Goal: Transaction & Acquisition: Book appointment/travel/reservation

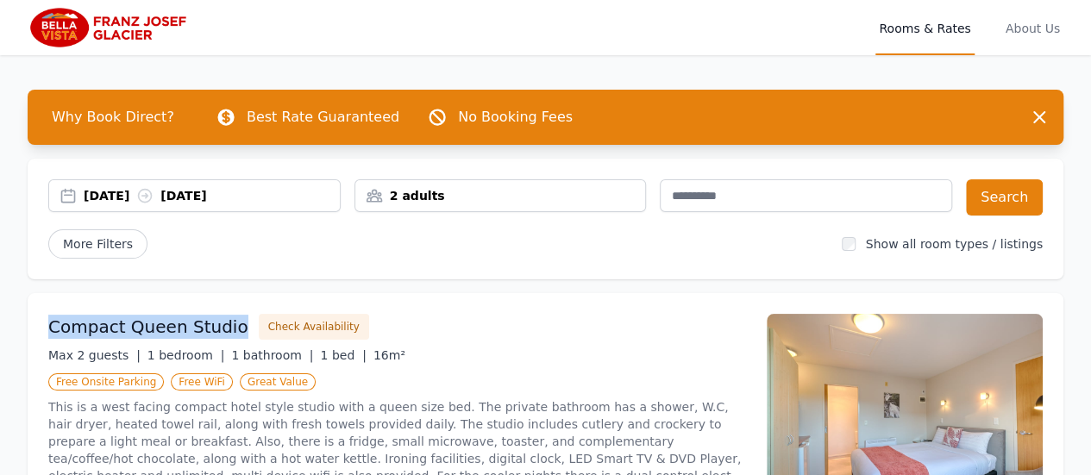
drag, startPoint x: 40, startPoint y: 318, endPoint x: 233, endPoint y: 327, distance: 193.4
click at [233, 327] on div "Compact Queen Studio Check Availability Max 2 guests | 1 bedroom | 1 bathroom |…" at bounding box center [546, 417] width 1036 height 248
copy h3 "Compact Queen Studio"
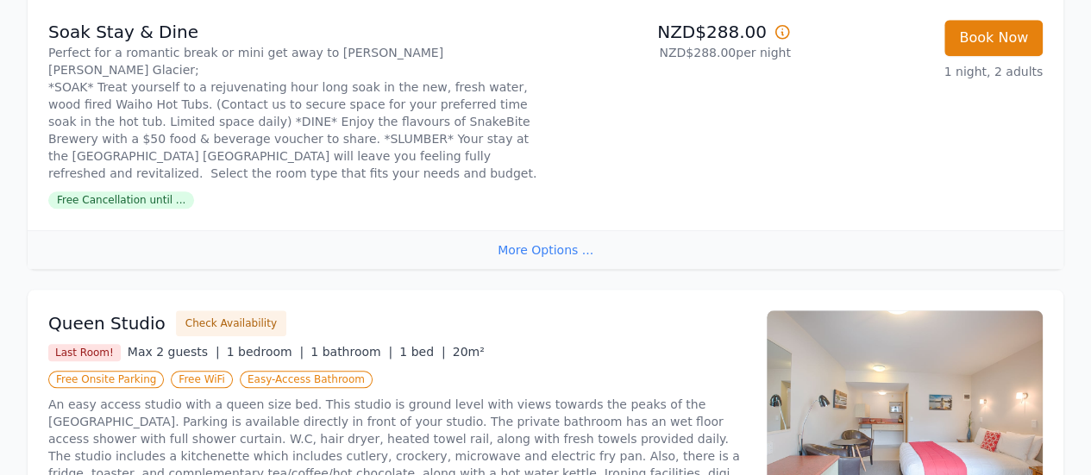
scroll to position [862, 0]
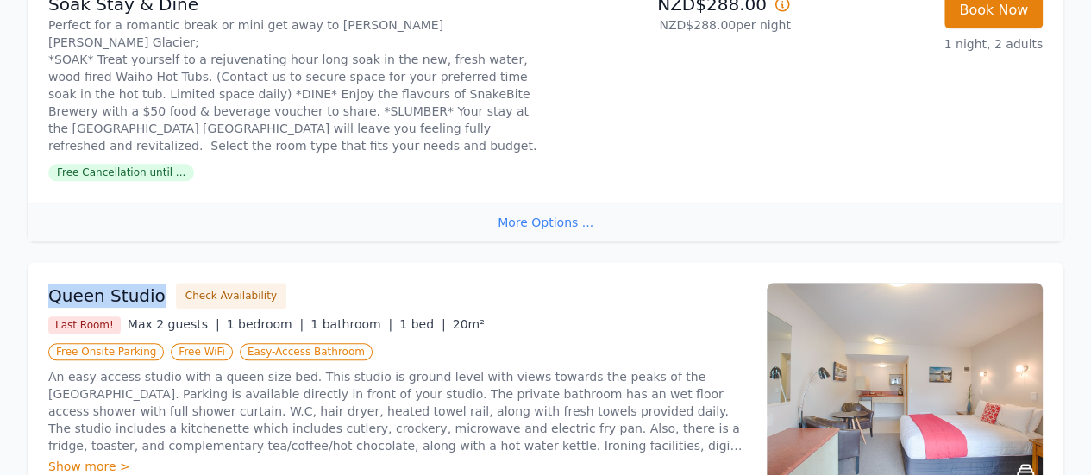
drag, startPoint x: 50, startPoint y: 258, endPoint x: 161, endPoint y: 258, distance: 111.2
click at [161, 283] on div "Queen Studio Check Availability" at bounding box center [397, 296] width 698 height 26
copy h3 "Queen Studio"
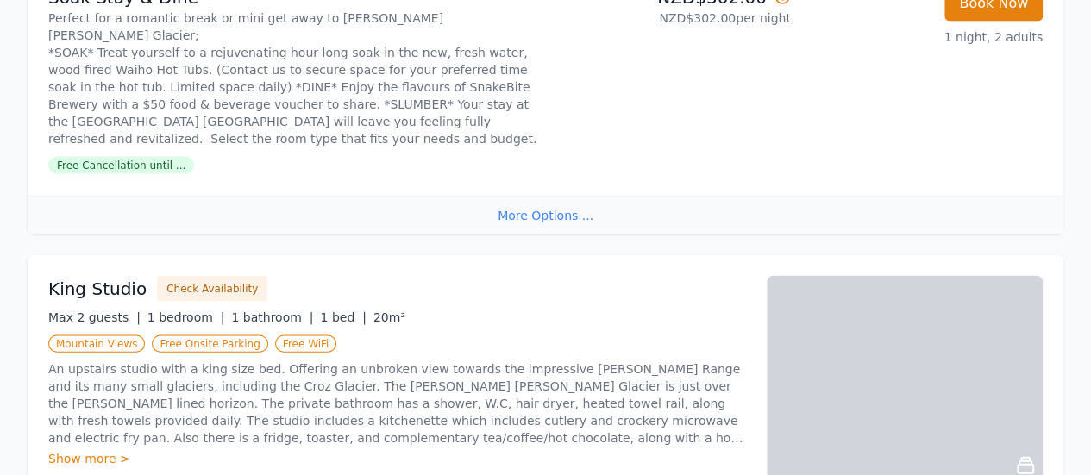
scroll to position [1725, 0]
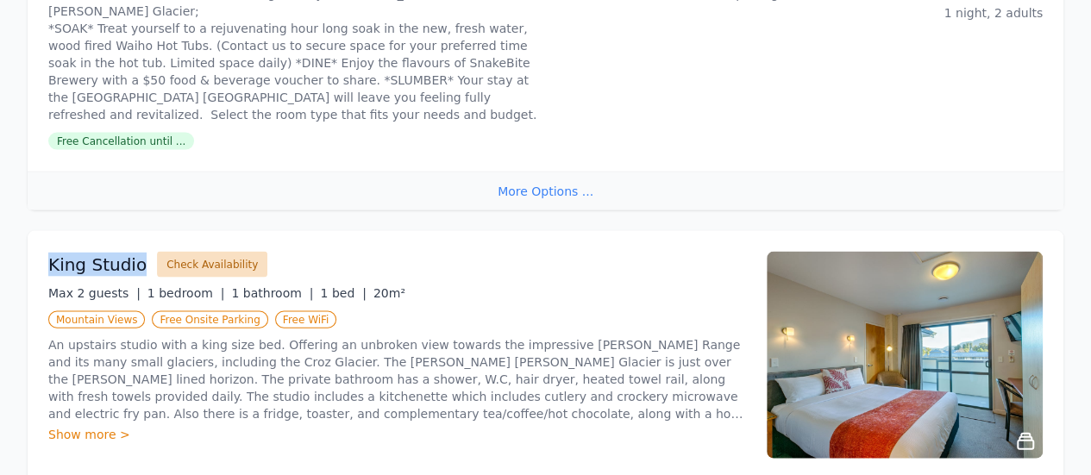
drag, startPoint x: 43, startPoint y: 185, endPoint x: 155, endPoint y: 179, distance: 112.3
click at [155, 231] on div "King Studio Check Availability Max 2 guests | 1 bedroom | 1 bathroom | 1 bed | …" at bounding box center [546, 355] width 1036 height 248
copy h3 "King Studio"
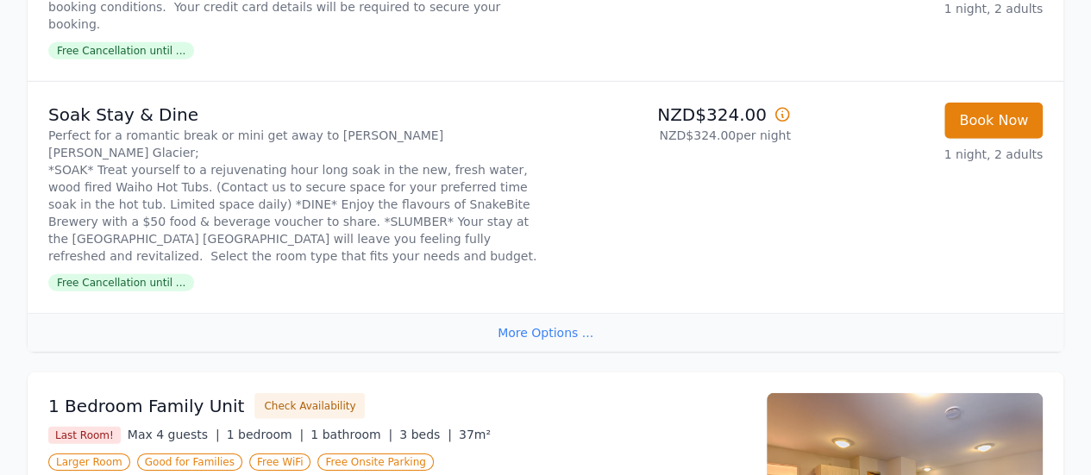
scroll to position [2587, 0]
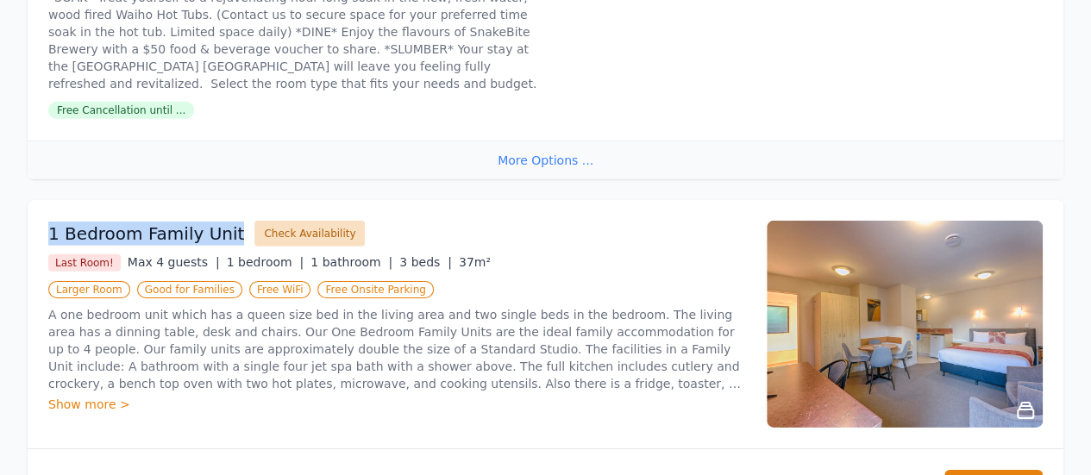
drag, startPoint x: 47, startPoint y: 120, endPoint x: 243, endPoint y: 113, distance: 196.7
click at [243, 200] on div "1 Bedroom Family Unit Check Availability Last Room! Max 4 guests | 1 bedroom | …" at bounding box center [546, 324] width 1036 height 248
copy h3 "1 Bedroom Family Unit"
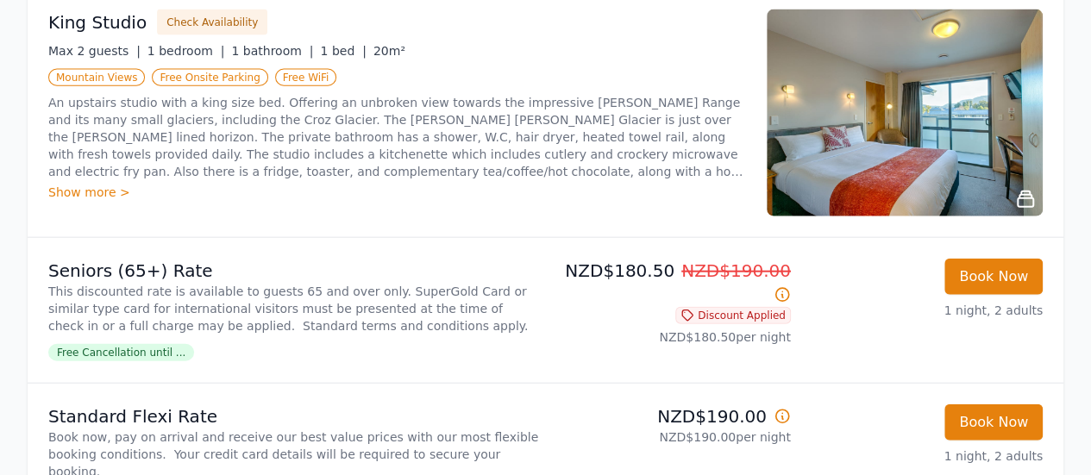
scroll to position [1951, 0]
